Goal: Information Seeking & Learning: Learn about a topic

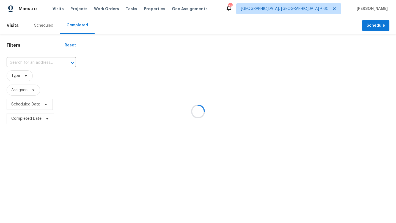
click at [37, 28] on div at bounding box center [198, 111] width 396 height 223
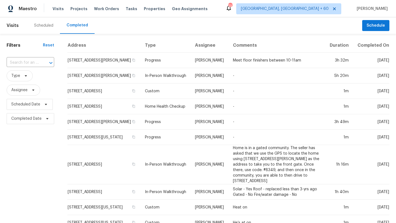
click at [0, 27] on header "Visits Scheduled Completed Schedule" at bounding box center [198, 25] width 396 height 17
click at [109, 9] on span "Work Orders" at bounding box center [106, 9] width 25 height 6
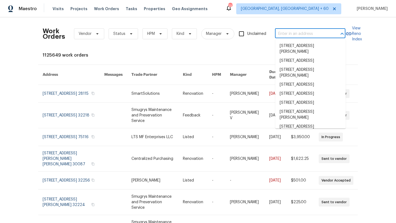
click at [289, 35] on input "text" at bounding box center [302, 34] width 55 height 9
paste input "[STREET_ADDRESS]"
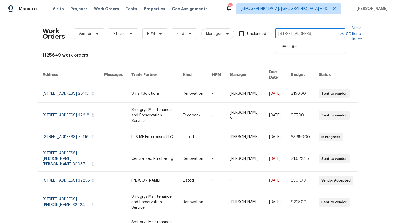
scroll to position [0, 45]
drag, startPoint x: 332, startPoint y: 34, endPoint x: 308, endPoint y: 34, distance: 24.2
click at [308, 34] on div "[STREET_ADDRESS] ​" at bounding box center [310, 34] width 70 height 9
drag, startPoint x: 309, startPoint y: 34, endPoint x: 336, endPoint y: 34, distance: 26.1
click at [336, 34] on div "[STREET_ADDRESS] ​" at bounding box center [310, 34] width 70 height 9
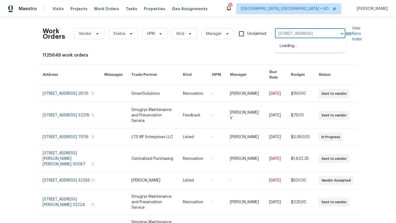
scroll to position [0, 24]
drag, startPoint x: 339, startPoint y: 34, endPoint x: 331, endPoint y: 34, distance: 8.8
click at [331, 34] on div at bounding box center [338, 34] width 14 height 8
drag, startPoint x: 331, startPoint y: 34, endPoint x: 290, endPoint y: 34, distance: 41.0
click at [290, 34] on div "8806 Glenside St, Huntersville, NC 28078 ​" at bounding box center [310, 34] width 70 height 9
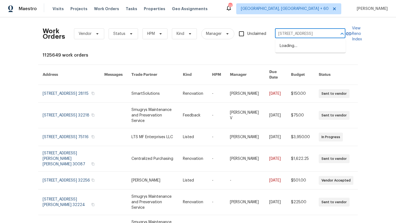
drag, startPoint x: 288, startPoint y: 34, endPoint x: 339, endPoint y: 33, distance: 50.6
click at [339, 33] on div "8806 Glenside St, Huntersville, NC 28078 ​" at bounding box center [310, 34] width 70 height 9
type input "[STREET_ADDRESS]"
drag, startPoint x: 314, startPoint y: 34, endPoint x: 305, endPoint y: 34, distance: 9.1
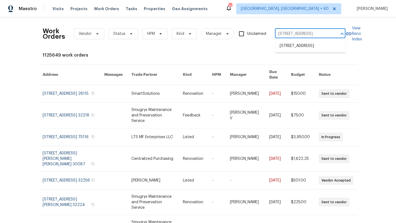
click at [305, 34] on input "[STREET_ADDRESS]" at bounding box center [302, 34] width 55 height 9
click at [301, 45] on li "[STREET_ADDRESS]" at bounding box center [310, 46] width 70 height 9
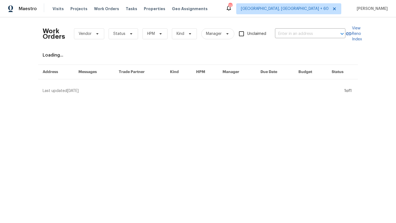
type input "[STREET_ADDRESS]"
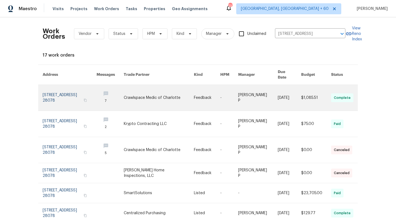
click at [54, 91] on link at bounding box center [70, 98] width 54 height 26
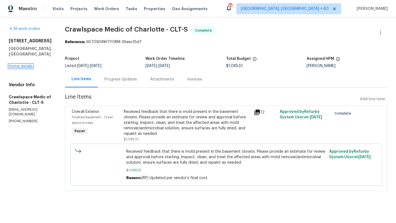
click at [25, 64] on link "Home details" at bounding box center [21, 66] width 24 height 4
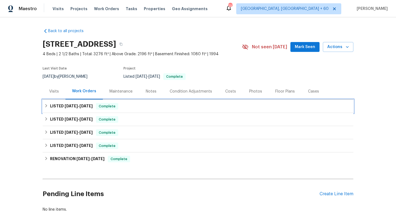
click at [50, 106] on div "LISTED [DATE] - [DATE] Complete" at bounding box center [197, 106] width 307 height 7
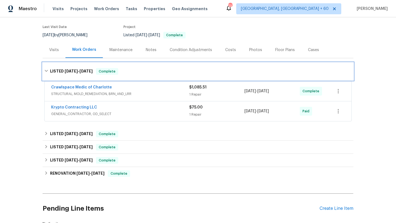
scroll to position [44, 0]
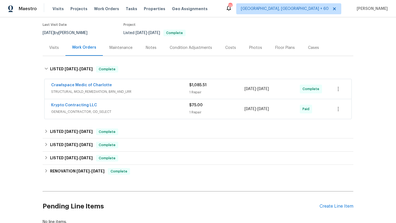
click at [66, 92] on span "STRUCTURAL, MOLD_REMEDIATION, BRN_AND_LRR" at bounding box center [120, 92] width 138 height 6
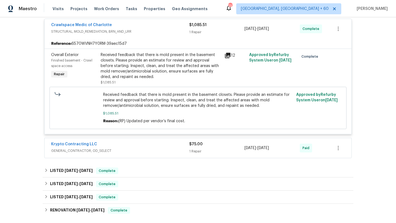
scroll to position [141, 0]
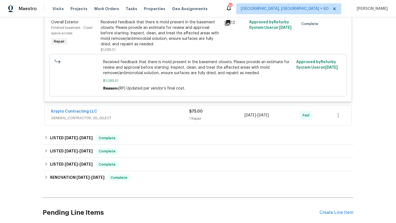
click at [105, 105] on div "Crawlspace Medic of Charlotte STRUCTURAL, MOLD_REMEDIATION, BRN_AND_LRR $1,085.…" at bounding box center [197, 54] width 307 height 144
click at [105, 109] on div "Krypto Contracting LLC" at bounding box center [120, 112] width 138 height 7
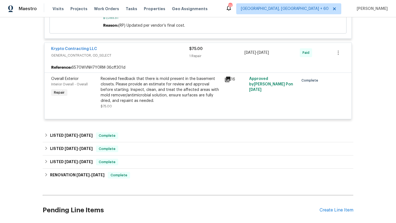
scroll to position [207, 0]
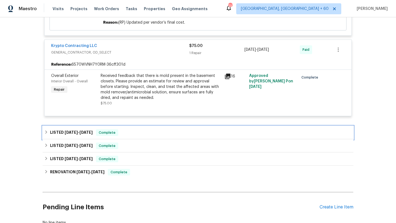
click at [120, 133] on div "LISTED [DATE] - [DATE] Complete" at bounding box center [197, 133] width 307 height 7
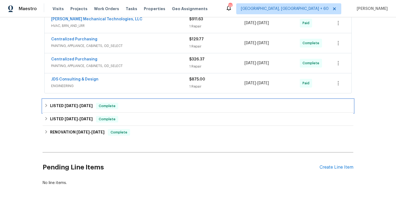
click at [125, 110] on div "LISTED 4/14/25 - 4/15/25 Complete" at bounding box center [198, 106] width 311 height 13
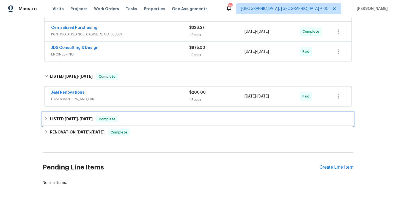
click at [128, 120] on div "LISTED 1/30/25 - 1/31/25 Complete" at bounding box center [197, 119] width 307 height 7
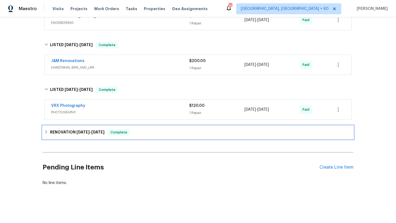
click at [137, 129] on div "RENOVATION 1/16/25 - 1/25/25 Complete" at bounding box center [197, 132] width 307 height 7
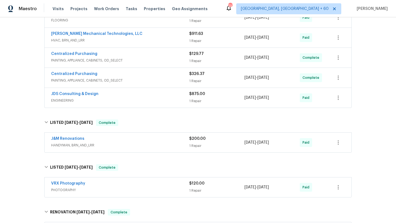
scroll to position [244, 0]
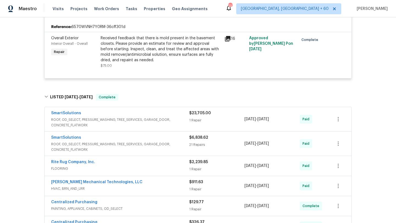
click at [122, 125] on span "ROOF, OD_SELECT, PRESSURE_WASHING, TREE_SERVICES, GARAGE_DOOR, CONCRETE_FLATWORK" at bounding box center [120, 122] width 138 height 11
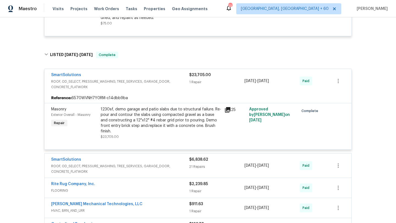
scroll to position [307, 0]
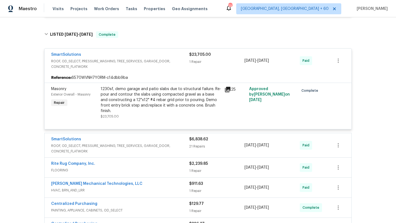
click at [151, 98] on div "1230sf, demo garage and patio slabs due to structural failure. Re-pour and cont…" at bounding box center [161, 100] width 120 height 28
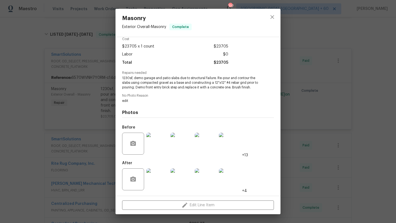
scroll to position [0, 0]
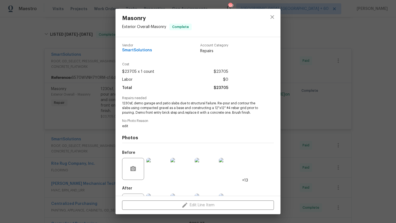
click at [87, 111] on div "Masonry Exterior Overall - Masonry Complete Vendor SmartSolutions Account Categ…" at bounding box center [198, 111] width 396 height 223
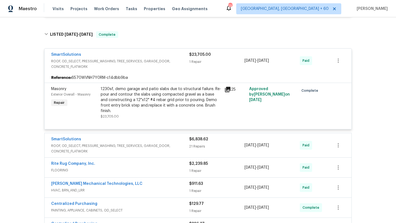
click at [87, 111] on div "Masonry Exterior Overall - Masonry Repair" at bounding box center [75, 103] width 50 height 36
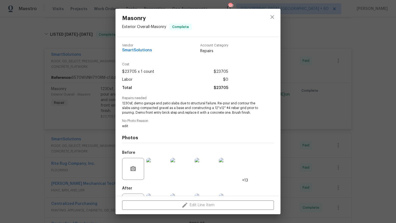
click at [88, 112] on div "Masonry Exterior Overall - Masonry Complete Vendor SmartSolutions Account Categ…" at bounding box center [198, 111] width 396 height 223
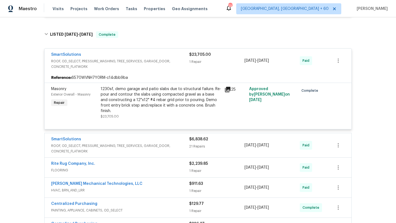
click at [120, 143] on span "ROOF, OD_SELECT, PRESSURE_WASHING, TREE_SERVICES, GARAGE_DOOR, CONCRETE_FLATWORK" at bounding box center [120, 148] width 138 height 11
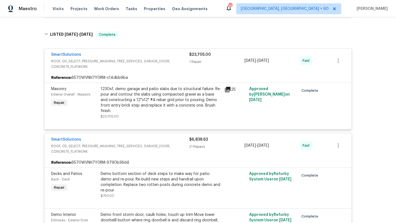
click at [191, 97] on div "1230sf, demo garage and patio slabs due to structural failure. Re-pour and cont…" at bounding box center [161, 100] width 120 height 28
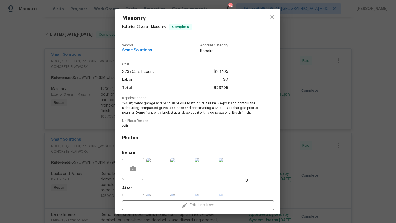
click at [93, 101] on div "Masonry Exterior Overall - Masonry Complete Vendor SmartSolutions Account Categ…" at bounding box center [198, 111] width 396 height 223
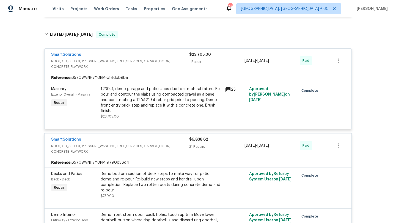
click at [127, 93] on div "1230sf, demo garage and patio slabs due to structural failure. Re-pour and cont…" at bounding box center [161, 100] width 120 height 28
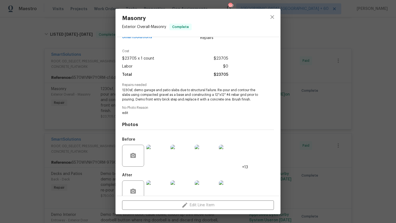
scroll to position [20, 0]
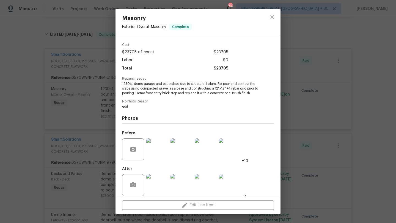
click at [93, 106] on div "Masonry Exterior Overall - Masonry Complete Vendor SmartSolutions Account Categ…" at bounding box center [198, 111] width 396 height 223
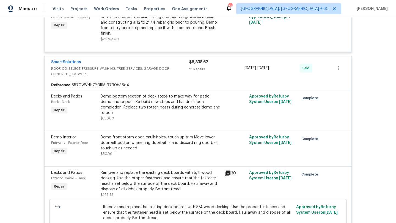
scroll to position [384, 0]
click at [155, 122] on div at bounding box center [198, 125] width 294 height 7
click at [155, 105] on div "Demo bottom section of deck steps to make way for patio demo and re-pour. Re-bu…" at bounding box center [161, 105] width 120 height 22
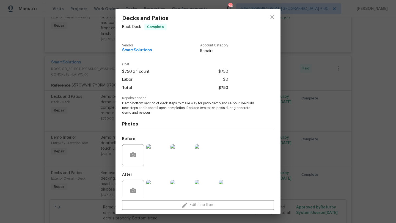
click at [66, 107] on div "Decks and Patios Back - Deck Complete Vendor SmartSolutions Account Category Re…" at bounding box center [198, 111] width 396 height 223
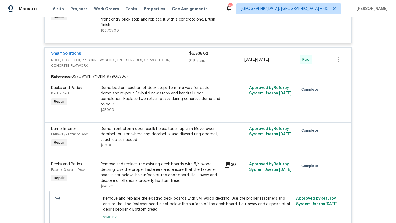
scroll to position [400, 0]
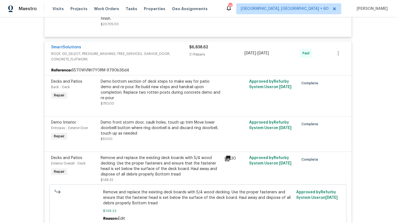
click at [119, 122] on div "Demo front storm door, caulk holes, touch up trim Move lower doorbelll button w…" at bounding box center [161, 128] width 120 height 17
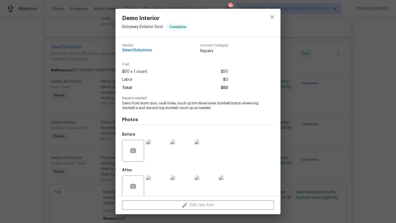
click at [108, 119] on div "Demo Interior Entryway - Exterior Door Complete Vendor SmartSolutions Account C…" at bounding box center [198, 111] width 396 height 223
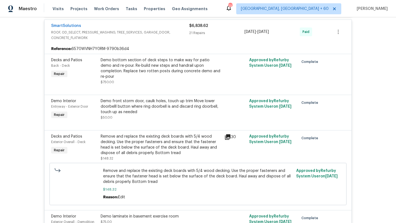
scroll to position [424, 0]
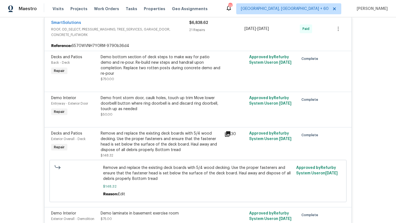
click at [115, 131] on div "Remove and replace the existing deck boards with 5/4 wood decking. Use the prop…" at bounding box center [161, 142] width 120 height 22
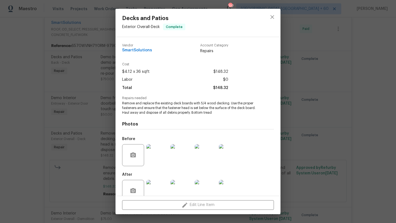
click at [112, 128] on div "Decks and Patios Exterior Overall - Deck Complete Vendor SmartSolutions Account…" at bounding box center [198, 111] width 396 height 223
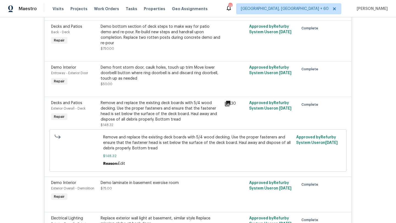
scroll to position [461, 0]
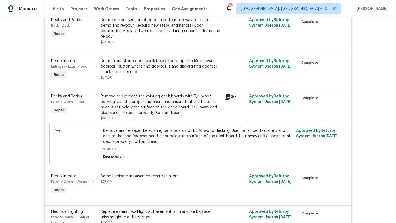
click at [138, 133] on span "Remove and replace the existing deck boards with 5/4 wood decking. Use the prop…" at bounding box center [198, 136] width 190 height 17
click at [139, 128] on span "Remove and replace the existing deck boards with 5/4 wood decking. Use the prop…" at bounding box center [198, 136] width 190 height 17
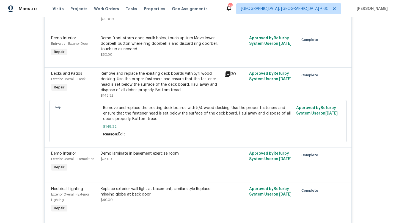
scroll to position [488, 0]
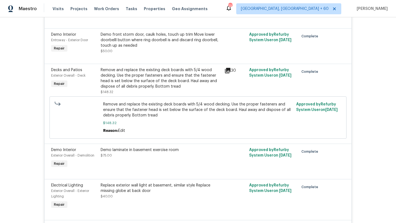
click at [140, 147] on div "Demo laminate in basement exercise room" at bounding box center [161, 150] width 120 height 6
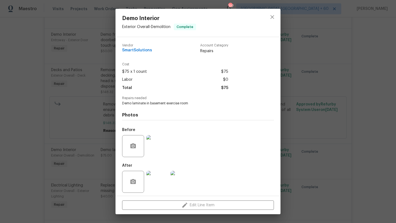
click at [90, 165] on div "Demo Interior Exterior Overall - Demolition Complete Vendor SmartSolutions Acco…" at bounding box center [198, 111] width 396 height 223
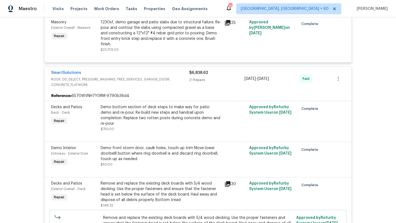
scroll to position [249, 0]
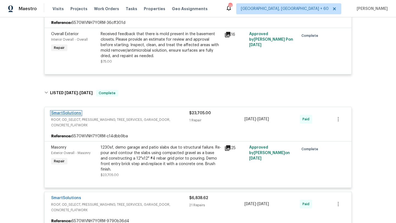
click at [64, 113] on link "SmartSolutions" at bounding box center [66, 113] width 30 height 4
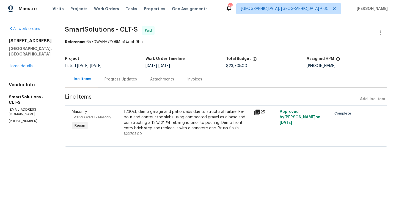
click at [118, 83] on div "Progress Updates" at bounding box center [121, 79] width 46 height 16
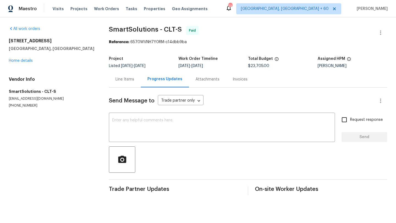
click at [122, 83] on div "Line Items" at bounding box center [125, 79] width 32 height 16
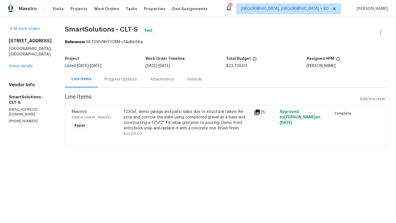
click at [239, 111] on div "1230sf, demo garage and patio slabs due to structural failure. Re-pour and cont…" at bounding box center [187, 120] width 127 height 22
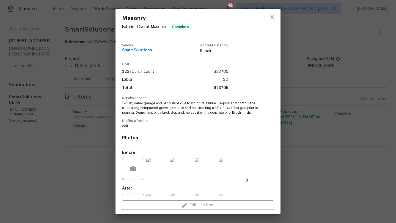
scroll to position [25, 0]
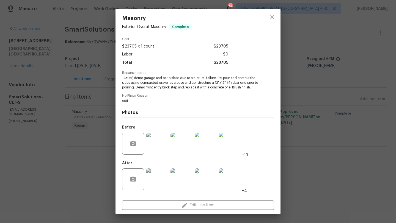
click at [155, 178] on img at bounding box center [157, 180] width 22 height 22
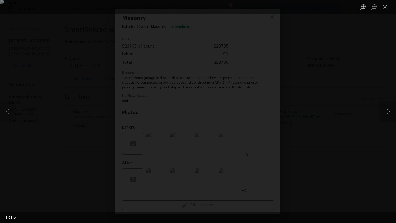
click at [386, 113] on button "Next image" at bounding box center [388, 112] width 17 height 22
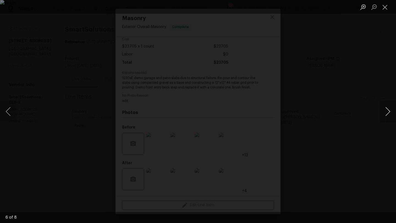
click at [386, 113] on button "Next image" at bounding box center [388, 112] width 17 height 22
click at [385, 9] on button "Close lightbox" at bounding box center [385, 7] width 11 height 10
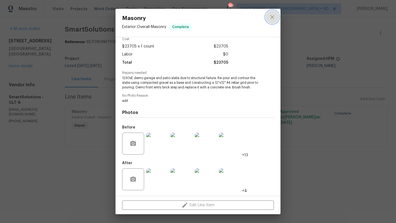
click at [274, 17] on icon "close" at bounding box center [272, 17] width 7 height 7
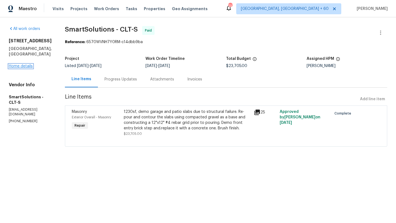
click at [12, 64] on link "Home details" at bounding box center [21, 66] width 24 height 4
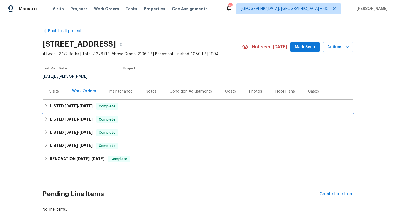
click at [47, 107] on icon at bounding box center [46, 106] width 4 height 4
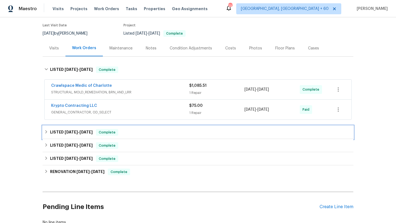
click at [49, 129] on div "LISTED [DATE] - [DATE] Complete" at bounding box center [197, 132] width 307 height 7
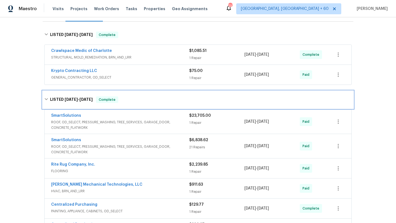
scroll to position [84, 0]
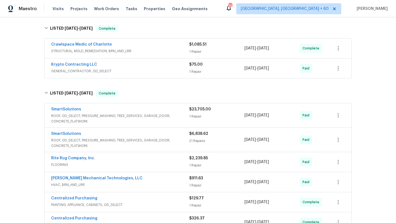
click at [120, 119] on span "ROOF, OD_SELECT, PRESSURE_WASHING, TREE_SERVICES, GARAGE_DOOR, CONCRETE_FLATWORK" at bounding box center [120, 118] width 138 height 11
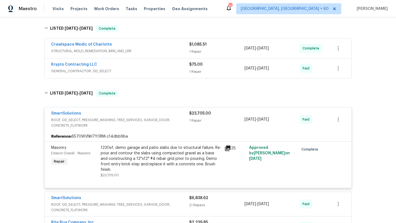
click at [129, 160] on div "1230sf, demo garage and patio slabs due to structural failure. Re-pour and cont…" at bounding box center [161, 159] width 120 height 28
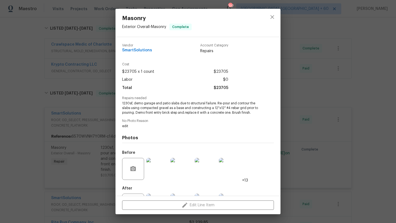
click at [152, 112] on span "1230sf, demo garage and patio slabs due to structural failure. Re-pour and cont…" at bounding box center [190, 108] width 137 height 14
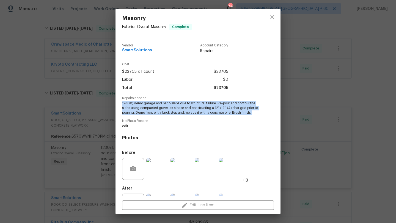
click at [152, 112] on span "1230sf, demo garage and patio slabs due to structural failure. Re-pour and cont…" at bounding box center [190, 108] width 137 height 14
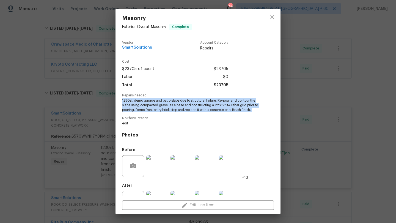
scroll to position [0, 0]
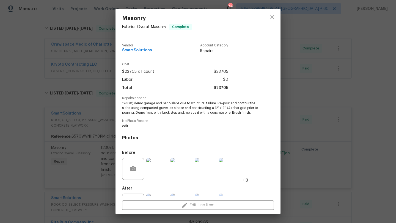
click at [144, 123] on div "No Photo Reason edit" at bounding box center [198, 123] width 152 height 9
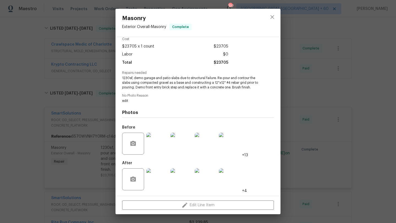
click at [106, 116] on div "Masonry Exterior Overall - Masonry Complete Vendor SmartSolutions Account Categ…" at bounding box center [198, 111] width 396 height 223
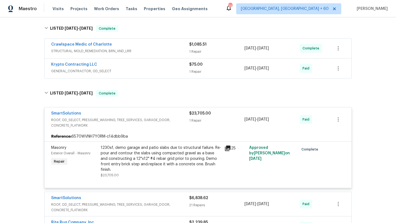
click at [94, 115] on div "SmartSolutions" at bounding box center [120, 114] width 138 height 7
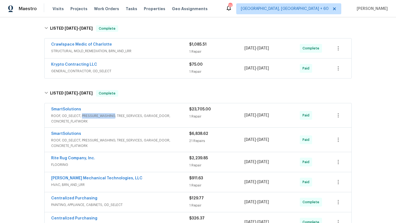
click at [94, 115] on span "ROOF, OD_SELECT, PRESSURE_WASHING, TREE_SERVICES, GARAGE_DOOR, CONCRETE_FLATWORK" at bounding box center [120, 118] width 138 height 11
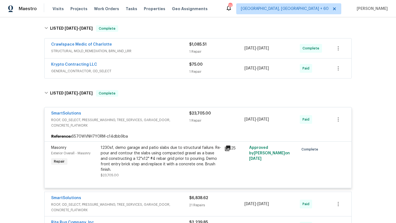
click at [147, 160] on div "1230sf, demo garage and patio slabs due to structural failure. Re-pour and cont…" at bounding box center [161, 159] width 120 height 28
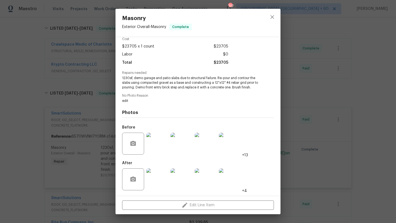
scroll to position [0, 0]
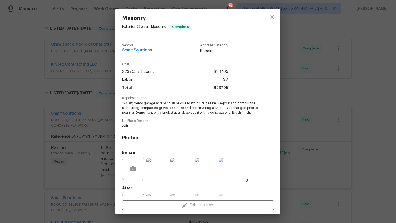
click at [156, 106] on span "1230sf, demo garage and patio slabs due to structural failure. Re-pour and cont…" at bounding box center [190, 108] width 137 height 14
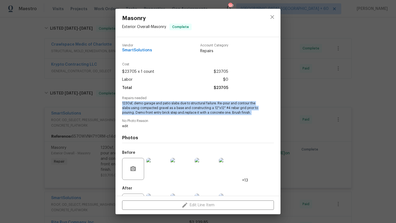
click at [156, 106] on span "1230sf, demo garage and patio slabs due to structural failure. Re-pour and cont…" at bounding box center [190, 108] width 137 height 14
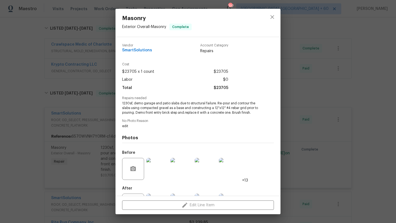
click at [160, 121] on span "No Photo Reason" at bounding box center [198, 121] width 152 height 4
click at [160, 122] on span "No Photo Reason" at bounding box center [198, 121] width 152 height 4
click at [160, 110] on span "1230sf, demo garage and patio slabs due to structural failure. Re-pour and cont…" at bounding box center [190, 108] width 137 height 14
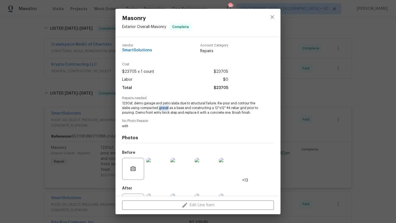
click at [160, 110] on span "1230sf, demo garage and patio slabs due to structural failure. Re-pour and cont…" at bounding box center [190, 108] width 137 height 14
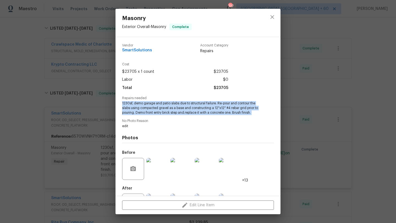
click at [160, 110] on span "1230sf, demo garage and patio slabs due to structural failure. Re-pour and cont…" at bounding box center [190, 108] width 137 height 14
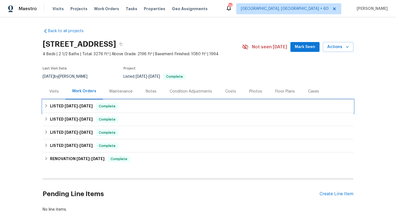
click at [108, 108] on span "Complete" at bounding box center [107, 107] width 21 height 6
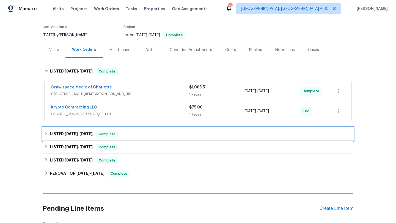
click at [84, 133] on span "[DATE]" at bounding box center [85, 134] width 13 height 4
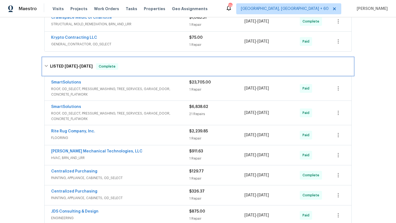
scroll to position [109, 0]
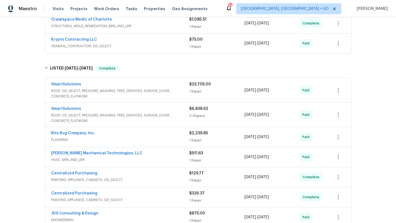
click at [100, 91] on span "ROOF, OD_SELECT, PRESSURE_WASHING, TREE_SERVICES, GARAGE_DOOR, CONCRETE_FLATWORK" at bounding box center [120, 93] width 138 height 11
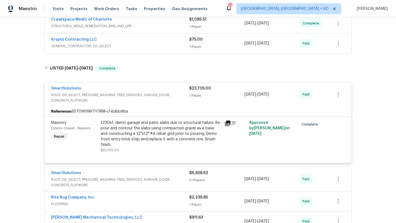
click at [100, 91] on div "SmartSolutions" at bounding box center [120, 89] width 138 height 7
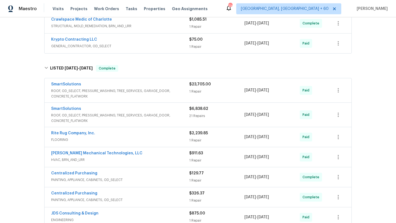
click at [103, 96] on span "ROOF, OD_SELECT, PRESSURE_WASHING, TREE_SERVICES, GARAGE_DOOR, CONCRETE_FLATWORK" at bounding box center [120, 93] width 138 height 11
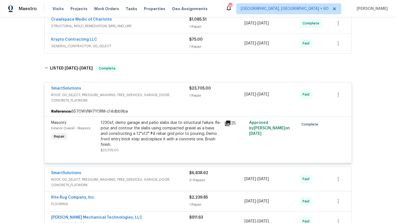
click at [128, 134] on div "1230sf, demo garage and patio slabs due to structural failure. Re-pour and cont…" at bounding box center [161, 134] width 120 height 28
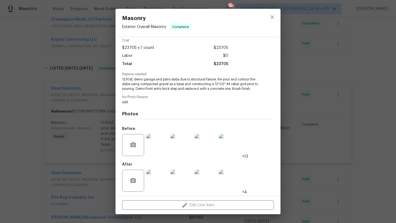
scroll to position [25, 0]
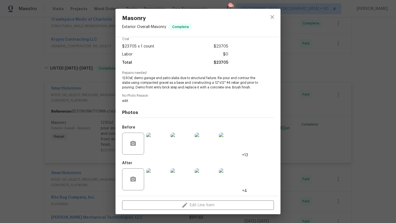
click at [156, 139] on img at bounding box center [157, 144] width 22 height 22
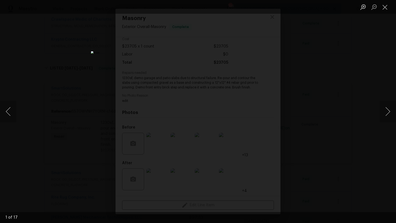
click at [339, 108] on div "Lightbox" at bounding box center [198, 111] width 396 height 223
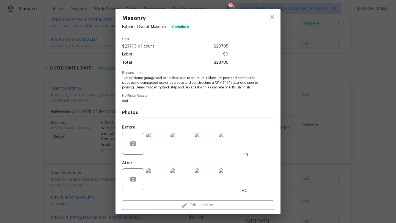
click at [183, 142] on img at bounding box center [182, 144] width 22 height 22
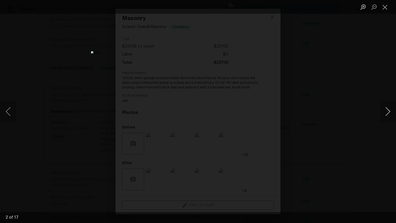
click at [382, 116] on button "Next image" at bounding box center [388, 112] width 17 height 22
click at [342, 151] on div "Lightbox" at bounding box center [198, 111] width 396 height 223
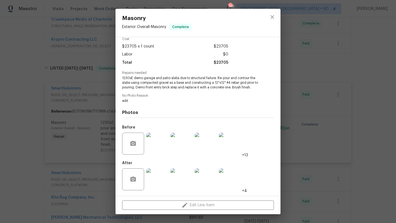
click at [376, 146] on div "Masonry Exterior Overall - Masonry Complete Vendor SmartSolutions Account Categ…" at bounding box center [198, 111] width 396 height 223
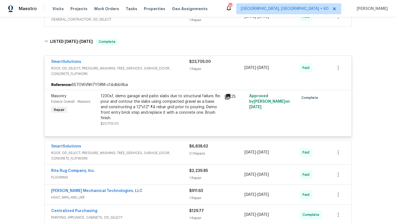
scroll to position [159, 0]
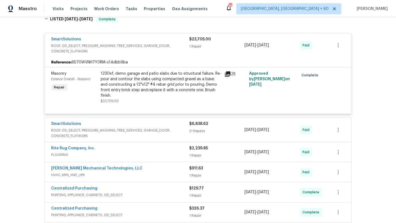
click at [162, 121] on div "SmartSolutions" at bounding box center [120, 124] width 138 height 7
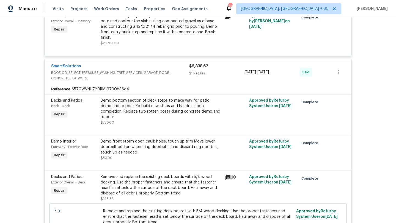
scroll to position [142, 0]
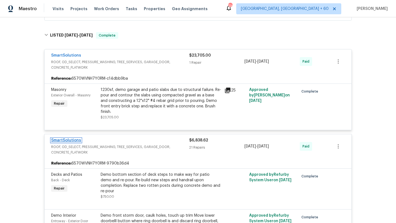
click at [73, 139] on link "SmartSolutions" at bounding box center [66, 141] width 30 height 4
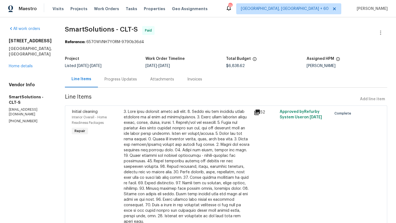
click at [116, 79] on div "Progress Updates" at bounding box center [121, 80] width 32 height 6
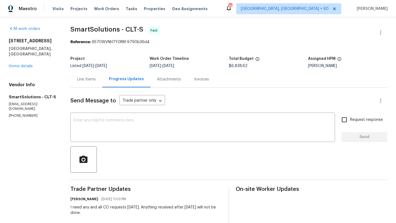
click at [84, 81] on div "Line Items" at bounding box center [86, 80] width 19 height 6
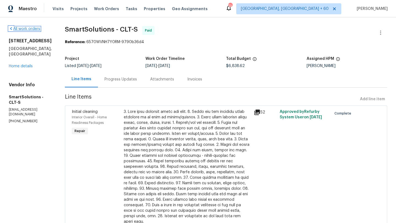
click at [12, 28] on icon at bounding box center [11, 28] width 4 height 4
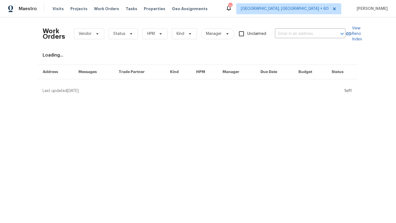
click at [0, 62] on div "Work Orders Vendor Status HPM Kind Manager Unclaimed ​ View Reno Index Loading.…" at bounding box center [198, 57] width 396 height 81
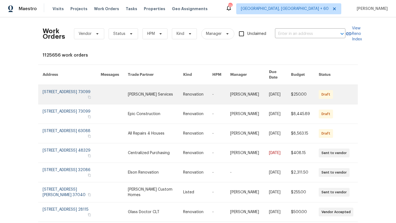
click at [62, 87] on link at bounding box center [72, 94] width 58 height 19
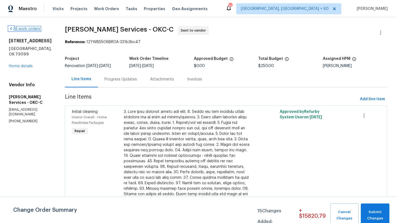
click at [25, 28] on link "All work orders" at bounding box center [24, 29] width 31 height 4
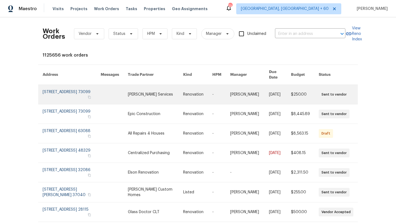
click at [57, 88] on link at bounding box center [72, 94] width 58 height 19
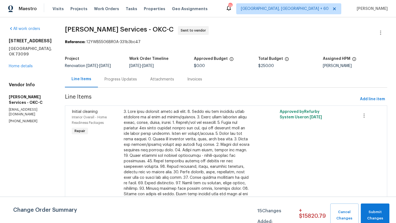
click at [105, 80] on div "Progress Updates" at bounding box center [121, 80] width 32 height 6
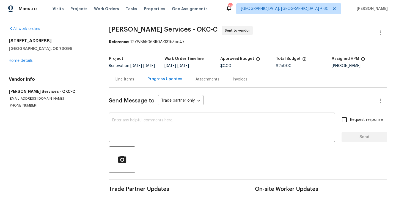
click at [136, 80] on div "Line Items" at bounding box center [125, 79] width 32 height 16
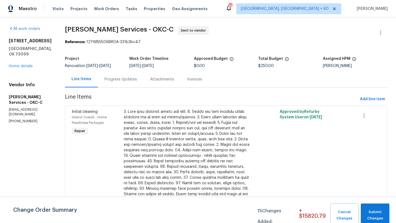
scroll to position [21, 0]
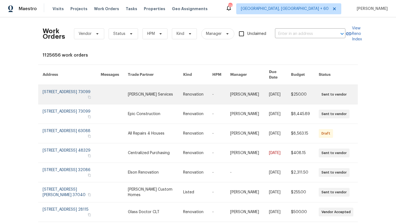
click at [64, 86] on link at bounding box center [72, 94] width 58 height 19
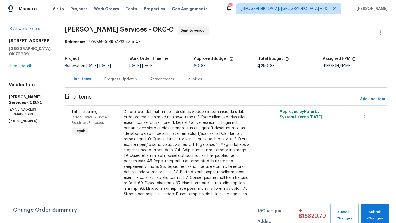
scroll to position [21, 0]
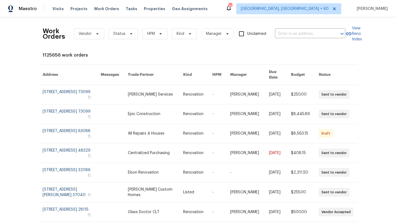
click at [0, 100] on div "Work Orders Vendor Status HPM Kind Manager Unclaimed ​ View Reno Index 1125656 …" at bounding box center [198, 120] width 396 height 206
click at [7, 90] on div "Work Orders Vendor Status HPM Kind Manager Unclaimed ​ View Reno Index 1125656 …" at bounding box center [198, 120] width 396 height 206
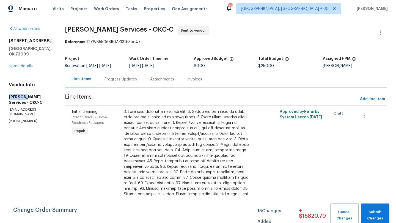
click at [7, 90] on div "All work orders 11708 Hollyrock Dr Yukon, OK 73099 Home details Vendor Info Gua…" at bounding box center [198, 136] width 396 height 238
click at [29, 144] on section "All work orders 11708 Hollyrock Dr Yukon, OK 73099 Home details Vendor Info Gua…" at bounding box center [30, 136] width 43 height 221
click at [29, 66] on link "Home details" at bounding box center [21, 66] width 24 height 4
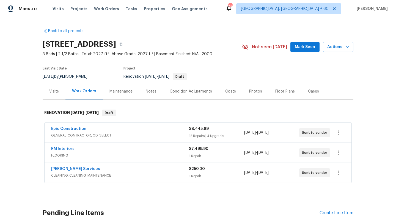
click at [102, 134] on span "GENERAL_CONTRACTOR, OD_SELECT" at bounding box center [120, 136] width 138 height 6
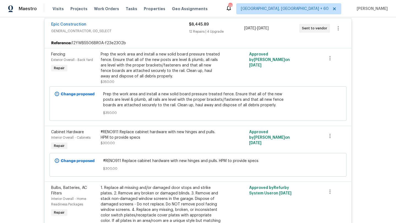
scroll to position [110, 0]
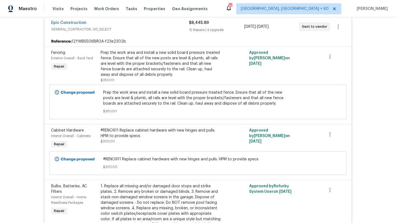
click at [0, 109] on div "Back to all projects 11708 Hollyrock Dr, Yukon, OK 73099 3 Beds | 2 1/2 Baths |…" at bounding box center [198, 120] width 396 height 206
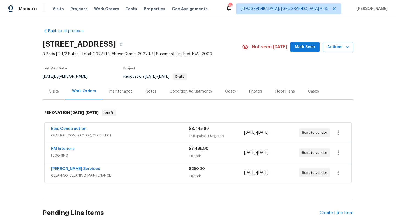
click at [59, 89] on div "Visits" at bounding box center [54, 91] width 23 height 16
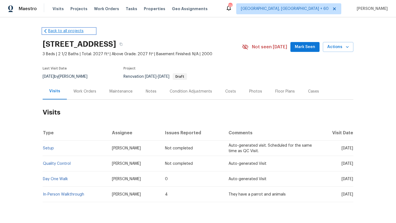
click at [45, 30] on icon at bounding box center [46, 31] width 6 height 6
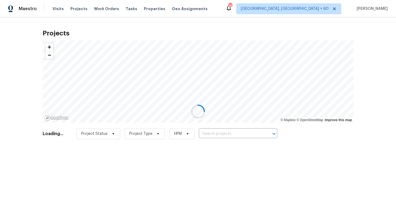
click at [222, 134] on div at bounding box center [198, 111] width 396 height 223
click at [97, 12] on div at bounding box center [198, 111] width 396 height 223
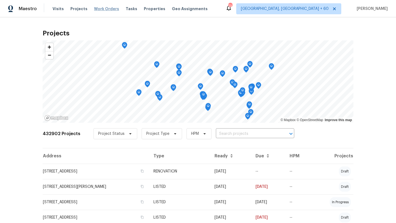
click at [98, 9] on span "Work Orders" at bounding box center [106, 9] width 25 height 6
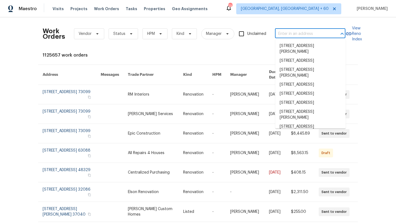
click at [294, 34] on input "text" at bounding box center [302, 34] width 55 height 9
paste input "[STREET_ADDRESS]"
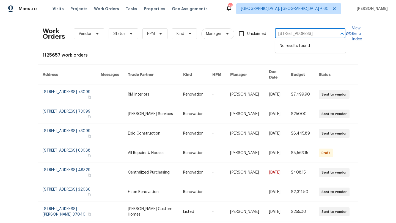
drag, startPoint x: 338, startPoint y: 34, endPoint x: 312, endPoint y: 34, distance: 26.1
click at [312, 34] on div "[STREET_ADDRESS] ​" at bounding box center [310, 34] width 70 height 9
drag, startPoint x: 311, startPoint y: 34, endPoint x: 338, endPoint y: 33, distance: 27.0
click at [338, 33] on div "[STREET_ADDRESS] ​" at bounding box center [310, 34] width 70 height 9
type input "[STREET_ADDRESS]"
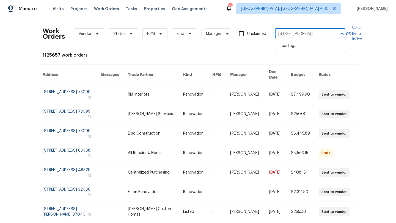
scroll to position [0, 24]
click at [313, 49] on li "[STREET_ADDRESS]" at bounding box center [310, 46] width 70 height 9
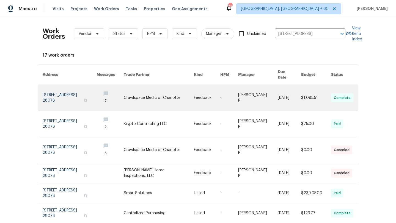
click at [59, 88] on link at bounding box center [70, 98] width 54 height 26
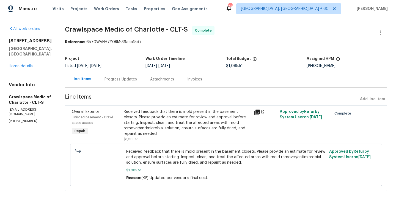
click at [32, 61] on div "[STREET_ADDRESS] Home details" at bounding box center [30, 53] width 43 height 31
click at [27, 64] on link "Home details" at bounding box center [21, 66] width 24 height 4
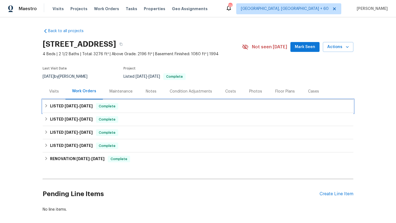
click at [47, 103] on div "LISTED [DATE] - [DATE] Complete" at bounding box center [197, 106] width 307 height 7
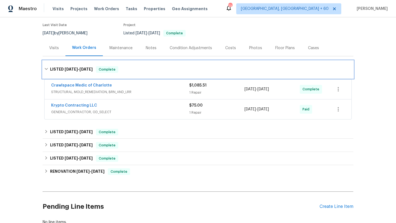
scroll to position [60, 0]
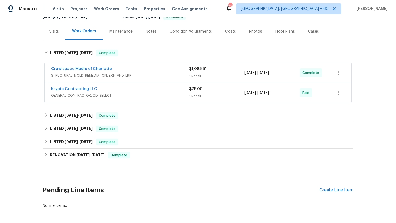
click at [66, 78] on span "STRUCTURAL, MOLD_REMEDIATION, BRN_AND_LRR" at bounding box center [120, 76] width 138 height 6
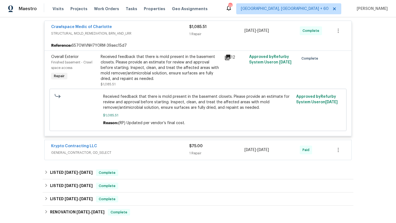
scroll to position [134, 0]
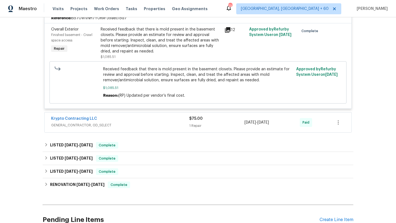
click at [86, 122] on div "Krypto Contracting LLC" at bounding box center [120, 119] width 138 height 7
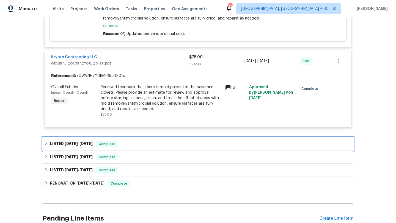
click at [46, 143] on icon at bounding box center [46, 143] width 2 height 3
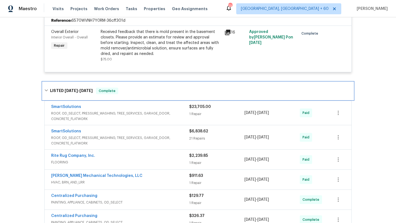
scroll to position [256, 0]
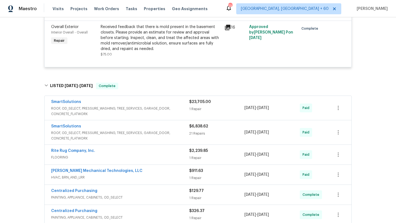
click at [105, 115] on span "ROOF, OD_SELECT, PRESSURE_WASHING, TREE_SERVICES, GARAGE_DOOR, CONCRETE_FLATWORK" at bounding box center [120, 111] width 138 height 11
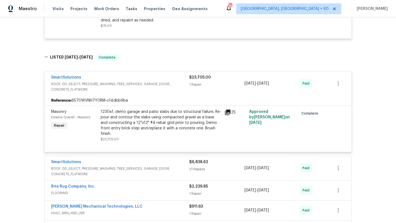
scroll to position [295, 0]
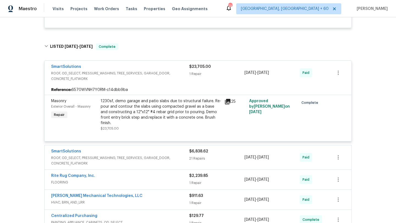
click at [125, 160] on span "ROOF, OD_SELECT, PRESSURE_WASHING, TREE_SERVICES, GARAGE_DOOR, CONCRETE_FLATWORK" at bounding box center [120, 160] width 138 height 11
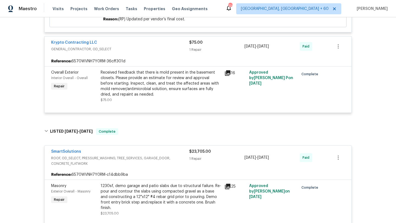
scroll to position [132, 0]
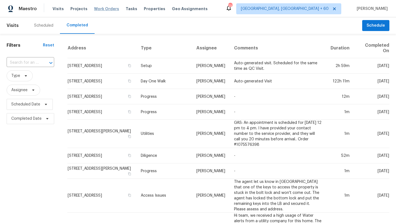
click at [107, 6] on span "Work Orders" at bounding box center [106, 9] width 25 height 6
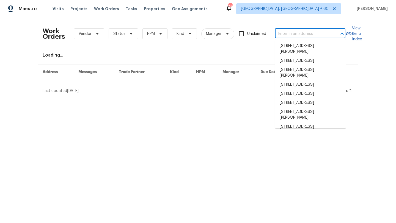
click at [290, 31] on input "text" at bounding box center [302, 34] width 55 height 9
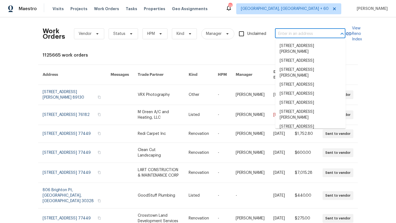
paste input "10/13/2025 12:22:52 Utilities - Zendesk Triage (FS) Karthick G Rasika R - 00967…"
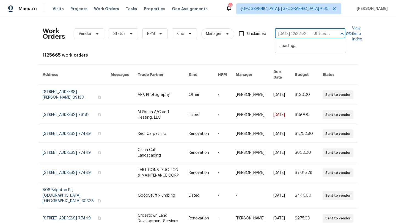
scroll to position [0, 1009]
drag, startPoint x: 307, startPoint y: 34, endPoint x: 256, endPoint y: 33, distance: 50.6
click at [258, 33] on div "Work Orders Vendor Status HPM Kind Manager Unclaimed 10/13/2025 12:22:52 Utilit…" at bounding box center [194, 34] width 303 height 24
type input "10/13/2025 12:22:52 Utilities - Zendesk Triage (FS) Karthick G Rasika R - 00967…"
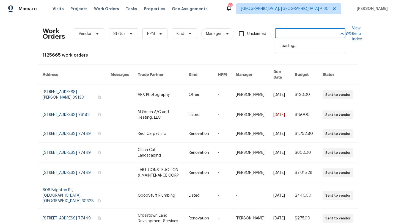
scroll to position [0, 0]
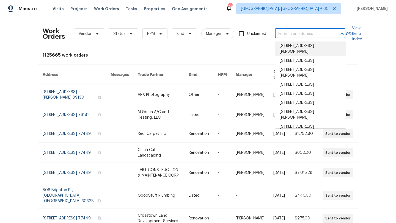
paste input "[STREET_ADDRESS]"
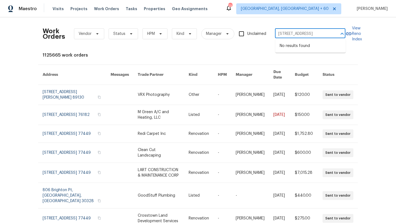
drag, startPoint x: 335, startPoint y: 33, endPoint x: 304, endPoint y: 33, distance: 30.8
click at [304, 33] on div "[STREET_ADDRESS] ​" at bounding box center [310, 34] width 70 height 9
click at [312, 34] on input "[STREET_ADDRESS]" at bounding box center [302, 34] width 55 height 9
drag, startPoint x: 310, startPoint y: 34, endPoint x: 346, endPoint y: 34, distance: 35.2
click at [345, 34] on div "[STREET_ADDRESS] ​" at bounding box center [310, 34] width 70 height 9
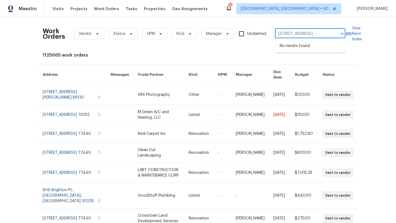
type input "[STREET_ADDRESS]"
click at [319, 51] on li "[STREET_ADDRESS]" at bounding box center [310, 46] width 70 height 9
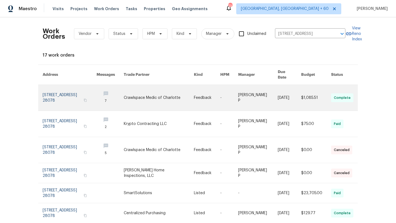
click at [70, 89] on link at bounding box center [70, 98] width 54 height 26
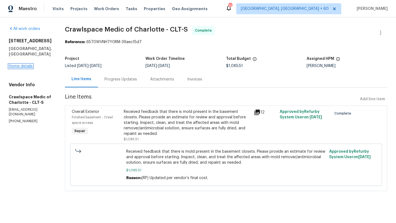
click at [29, 64] on link "Home details" at bounding box center [21, 66] width 24 height 4
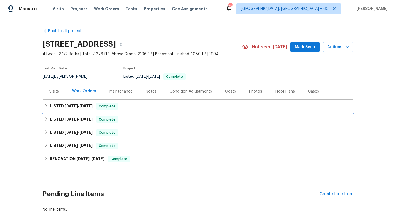
click at [47, 106] on icon at bounding box center [46, 106] width 4 height 4
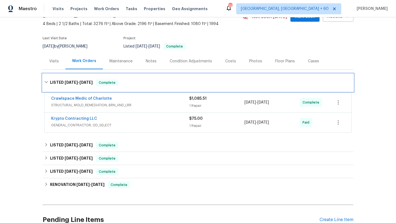
scroll to position [43, 0]
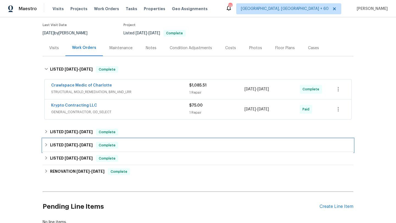
click at [48, 141] on div "LISTED 4/14/25 - 4/15/25 Complete" at bounding box center [198, 145] width 311 height 13
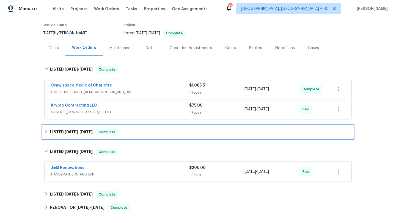
click at [48, 136] on div "LISTED [DATE] - [DATE] Complete" at bounding box center [198, 132] width 311 height 13
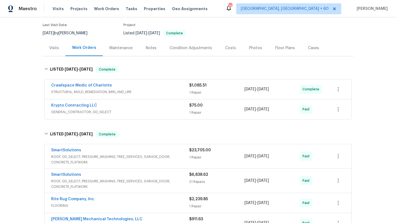
click at [134, 89] on div "Crawlspace Medic of Charlotte" at bounding box center [120, 86] width 138 height 7
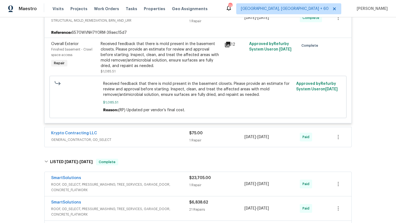
scroll to position [142, 0]
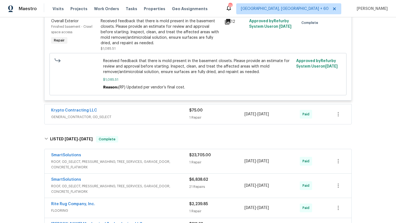
click at [119, 119] on span "GENERAL_CONTRACTOR, OD_SELECT" at bounding box center [120, 117] width 138 height 6
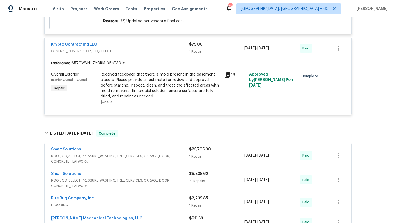
click at [120, 156] on span "ROOF, OD_SELECT, PRESSURE_WASHING, TREE_SERVICES, GARAGE_DOOR, CONCRETE_FLATWORK" at bounding box center [120, 158] width 138 height 11
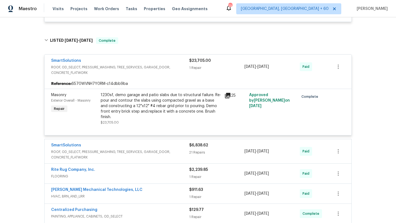
scroll to position [312, 0]
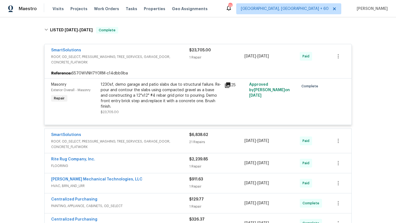
click at [122, 143] on span "ROOF, OD_SELECT, PRESSURE_WASHING, TREE_SERVICES, GARAGE_DOOR, CONCRETE_FLATWORK" at bounding box center [120, 144] width 138 height 11
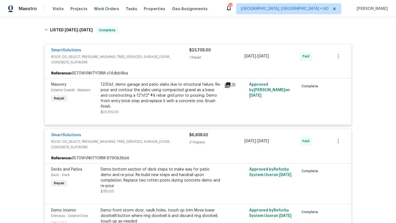
click at [157, 88] on div "1230sf, demo garage and patio slabs due to structural failure. Re-pour and cont…" at bounding box center [161, 96] width 120 height 28
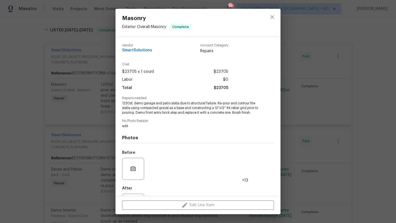
scroll to position [25, 0]
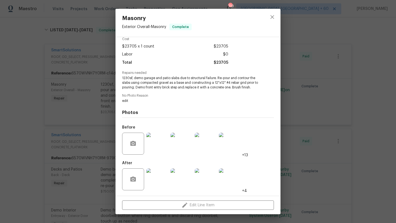
click at [150, 141] on img at bounding box center [157, 144] width 22 height 22
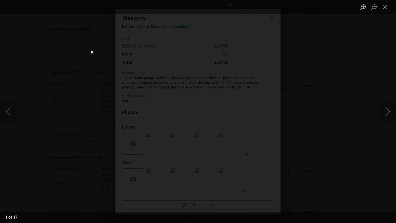
click at [386, 113] on button "Next image" at bounding box center [388, 112] width 17 height 22
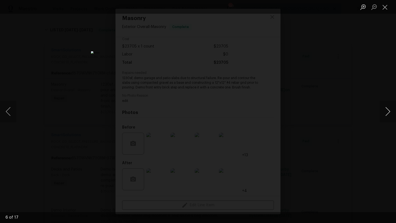
click at [386, 113] on button "Next image" at bounding box center [388, 112] width 17 height 22
click at [386, 114] on button "Next image" at bounding box center [388, 112] width 17 height 22
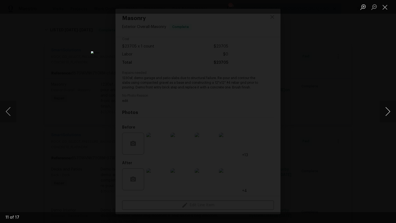
click at [386, 114] on button "Next image" at bounding box center [388, 112] width 17 height 22
click at [386, 115] on button "Next image" at bounding box center [388, 112] width 17 height 22
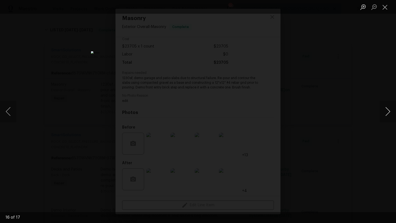
click at [386, 115] on button "Next image" at bounding box center [388, 112] width 17 height 22
click at [385, 115] on button "Next image" at bounding box center [388, 112] width 17 height 22
click at [385, 116] on button "Next image" at bounding box center [388, 112] width 17 height 22
click at [373, 141] on div "Lightbox" at bounding box center [198, 111] width 396 height 223
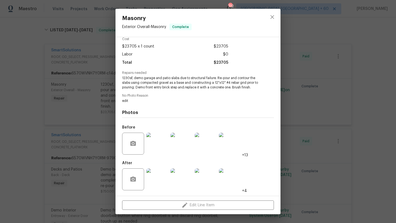
click at [239, 185] on img at bounding box center [230, 180] width 22 height 22
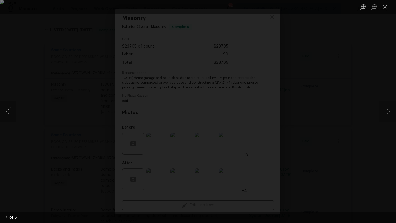
click at [15, 111] on button "Previous image" at bounding box center [8, 112] width 17 height 22
click at [13, 111] on button "Previous image" at bounding box center [8, 112] width 17 height 22
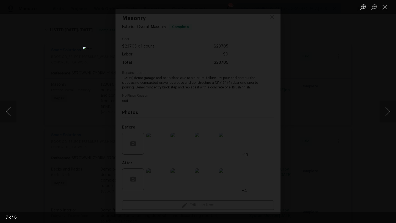
click at [13, 111] on button "Previous image" at bounding box center [8, 112] width 17 height 22
click at [386, 5] on button "Close lightbox" at bounding box center [385, 7] width 11 height 10
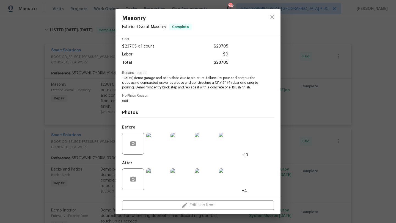
click at [90, 92] on div "Masonry Exterior Overall - Masonry Complete Vendor SmartSolutions Account Categ…" at bounding box center [198, 111] width 396 height 223
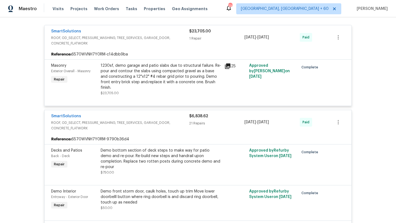
scroll to position [331, 0]
